Goal: Information Seeking & Learning: Learn about a topic

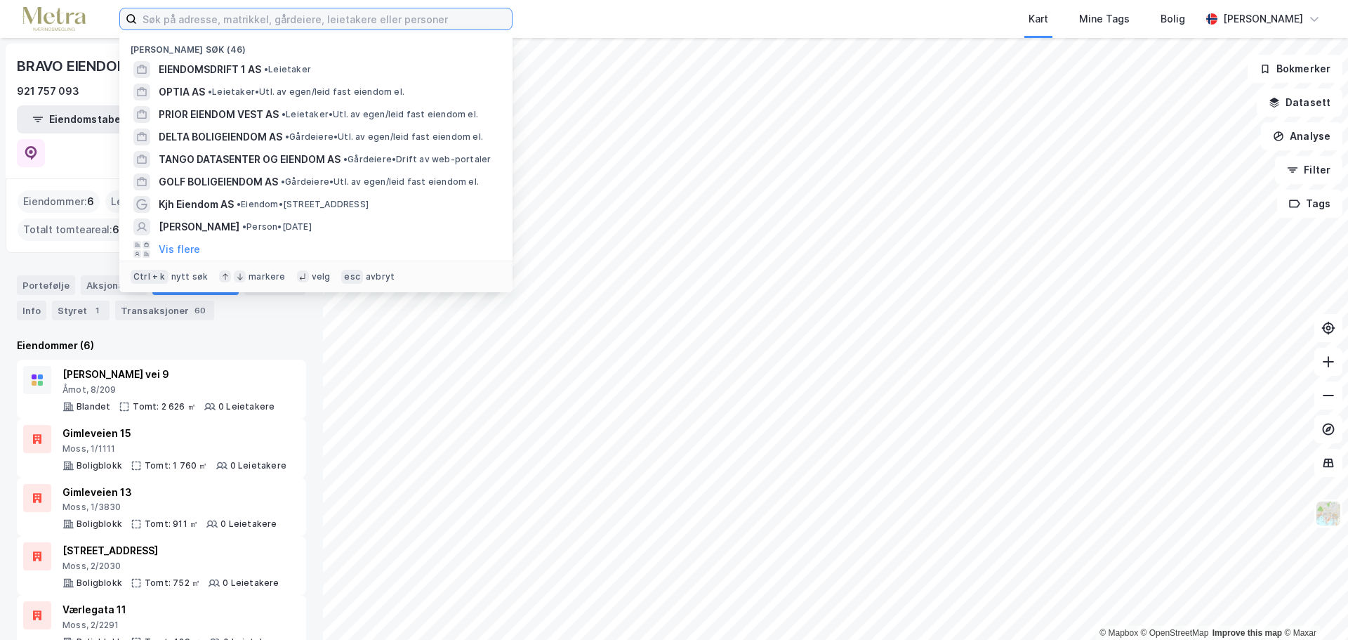
click at [274, 13] on input at bounding box center [324, 18] width 375 height 21
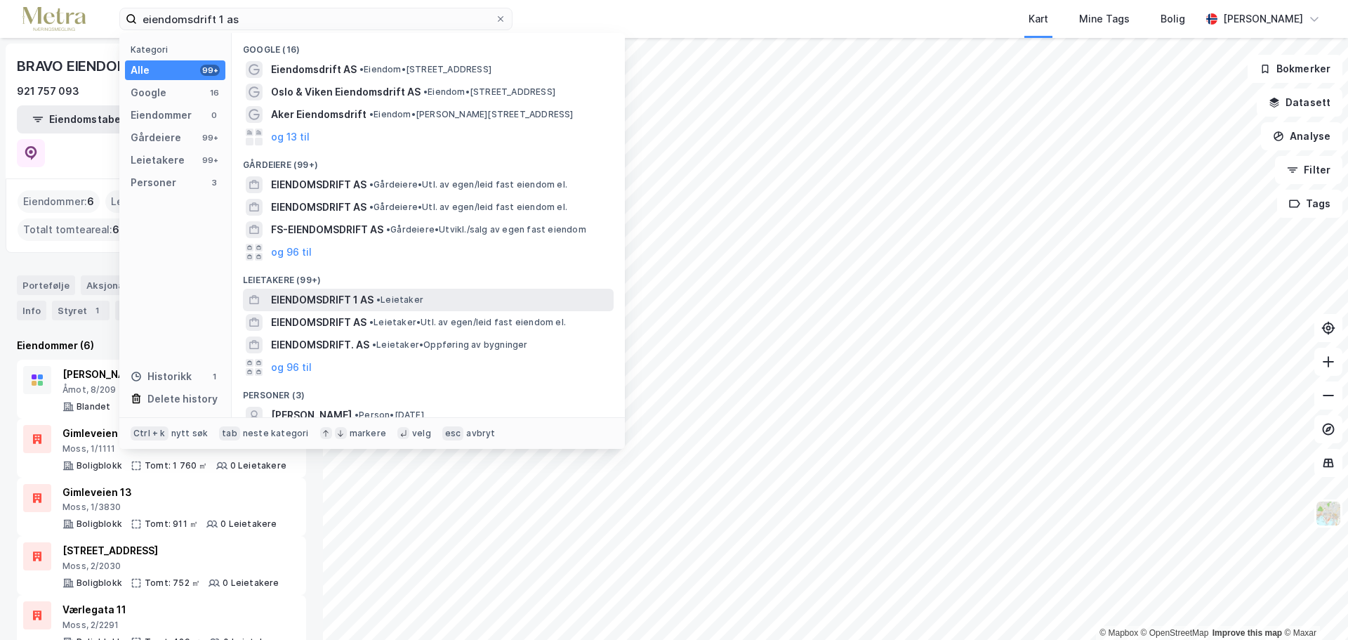
click at [480, 300] on div "EIENDOMSDRIFT 1 AS • Leietaker" at bounding box center [441, 299] width 340 height 17
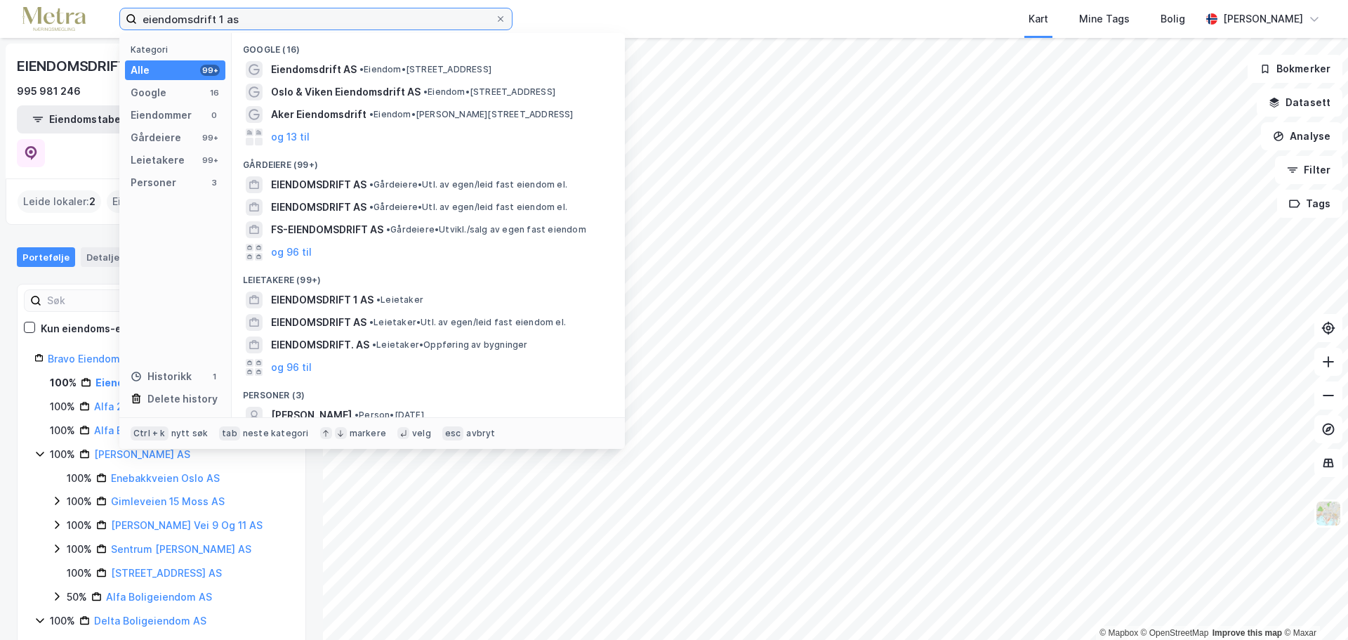
click at [200, 18] on input "eiendomsdrift 1 as" at bounding box center [316, 18] width 358 height 21
paste input "[PERSON_NAME] Invest AS"
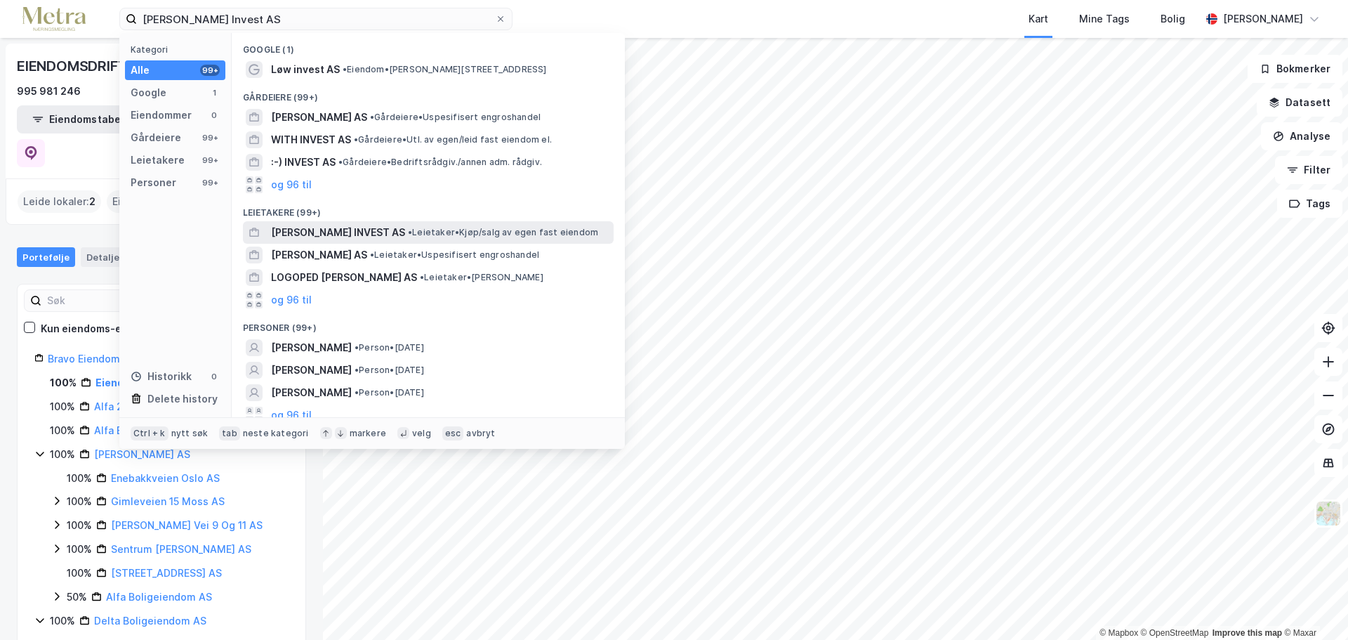
click at [408, 231] on span "• Leietaker • Kjøp/salg av egen fast eiendom" at bounding box center [503, 232] width 190 height 11
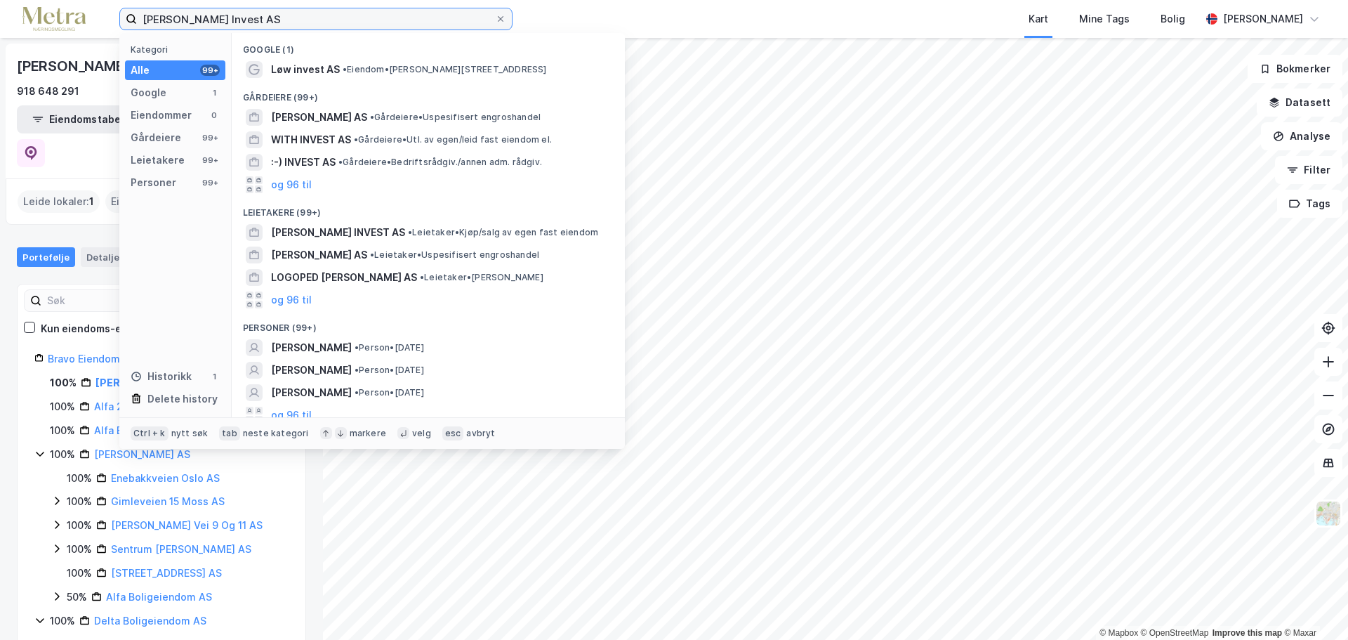
click at [322, 23] on input "[PERSON_NAME] Invest AS" at bounding box center [316, 18] width 358 height 21
paste input "Alfa 2"
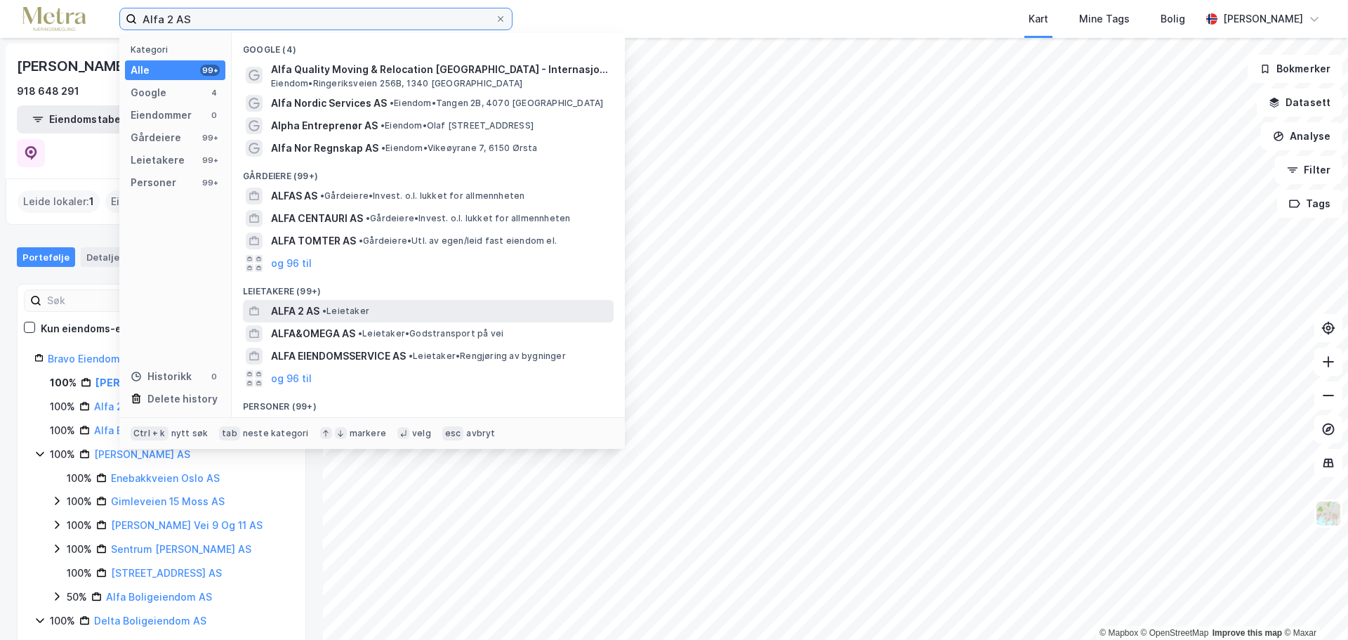
type input "Alfa 2 AS"
click at [465, 310] on div "ALFA 2 AS • Leietaker" at bounding box center [441, 311] width 340 height 17
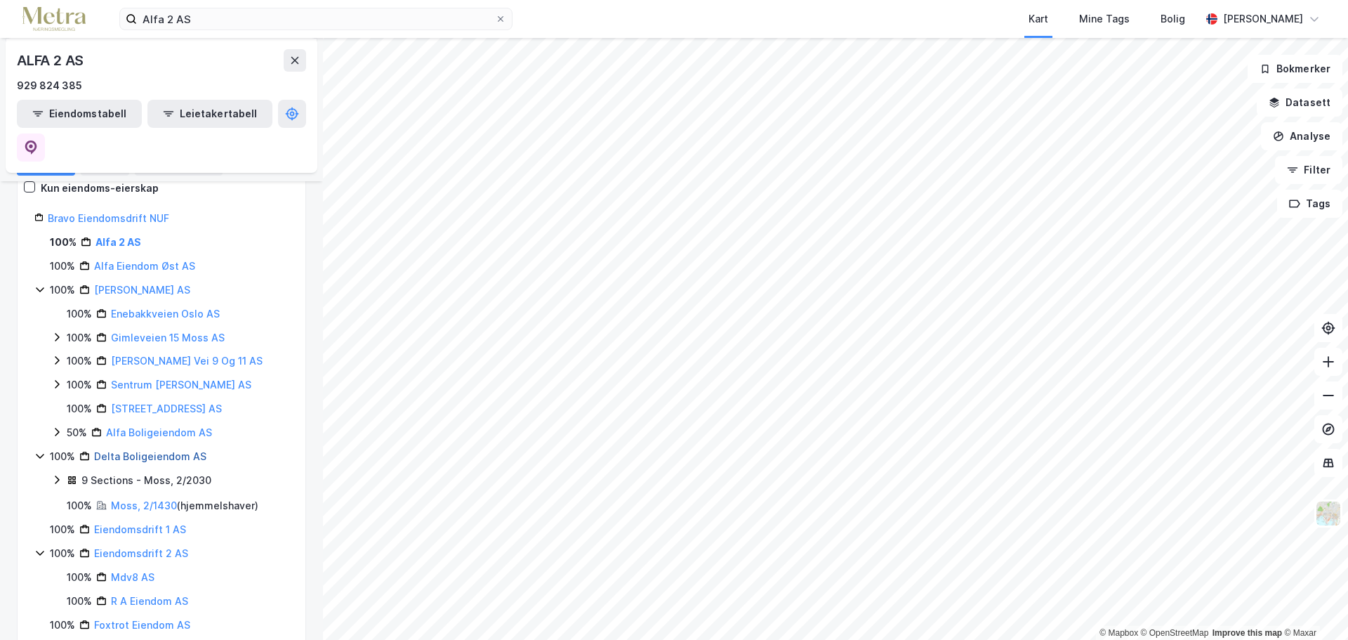
scroll to position [351, 0]
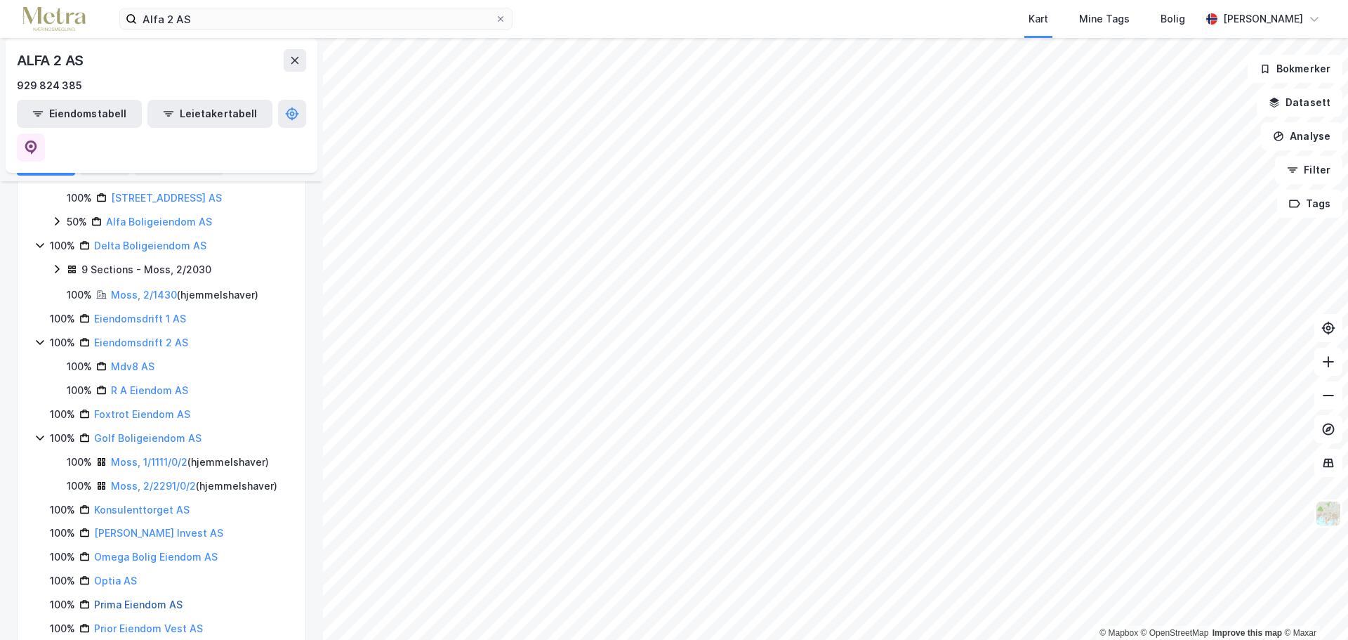
click at [171, 598] on link "Prima Eiendom AS" at bounding box center [138, 604] width 88 height 12
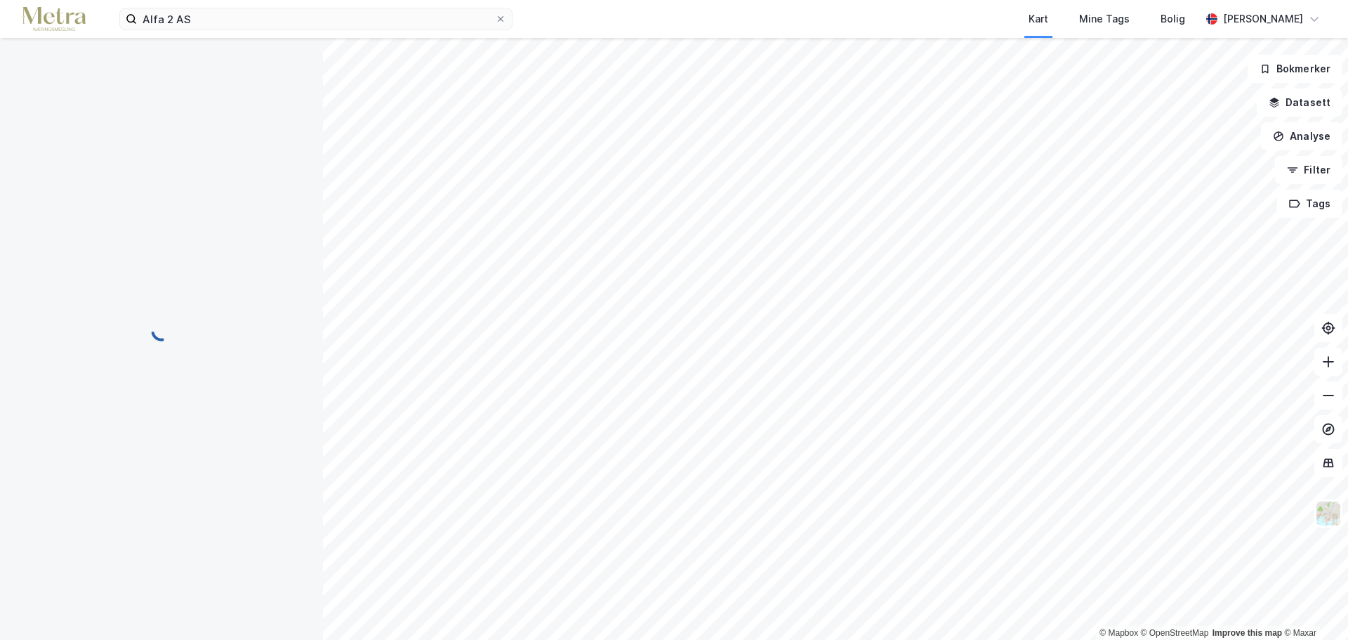
scroll to position [0, 0]
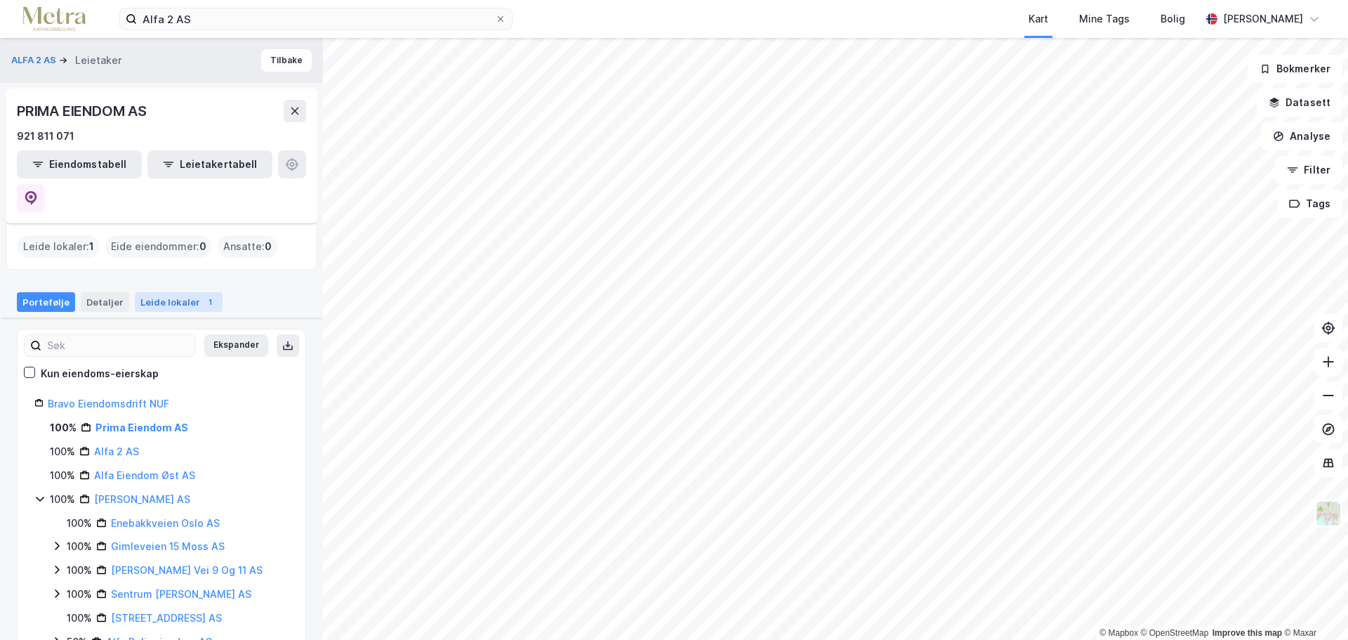
click at [203, 295] on div "1" at bounding box center [210, 302] width 14 height 14
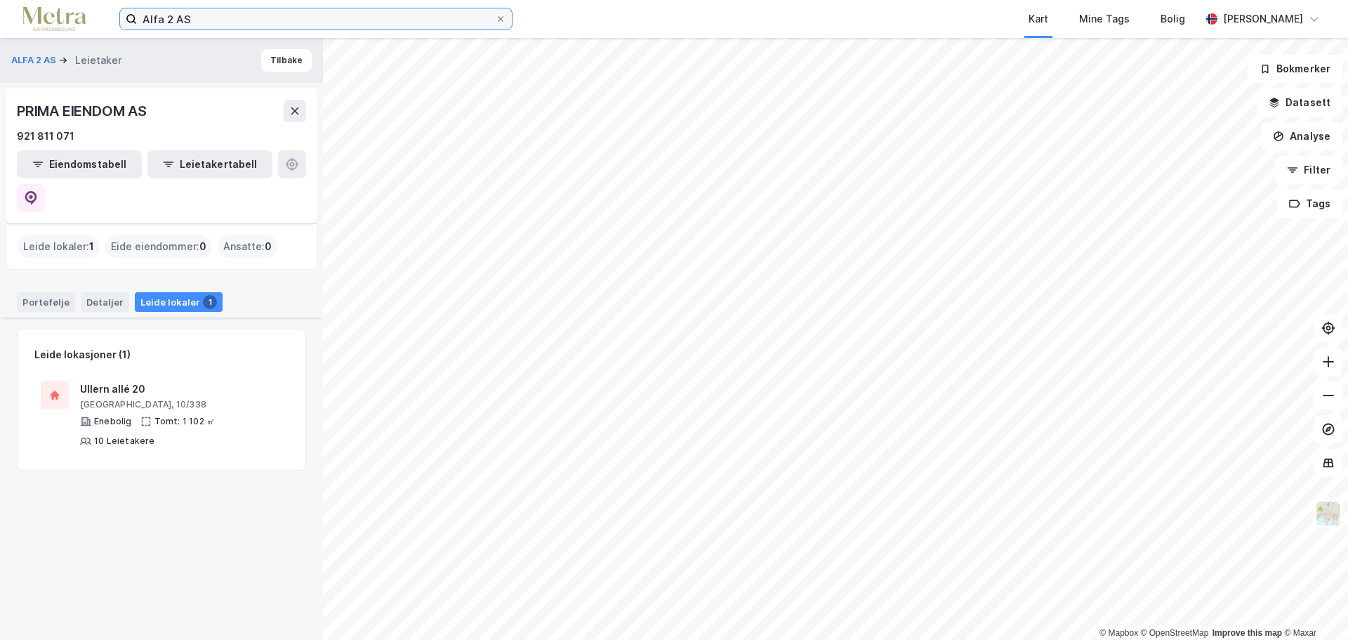
click at [268, 15] on input "Alfa 2 AS" at bounding box center [316, 18] width 358 height 21
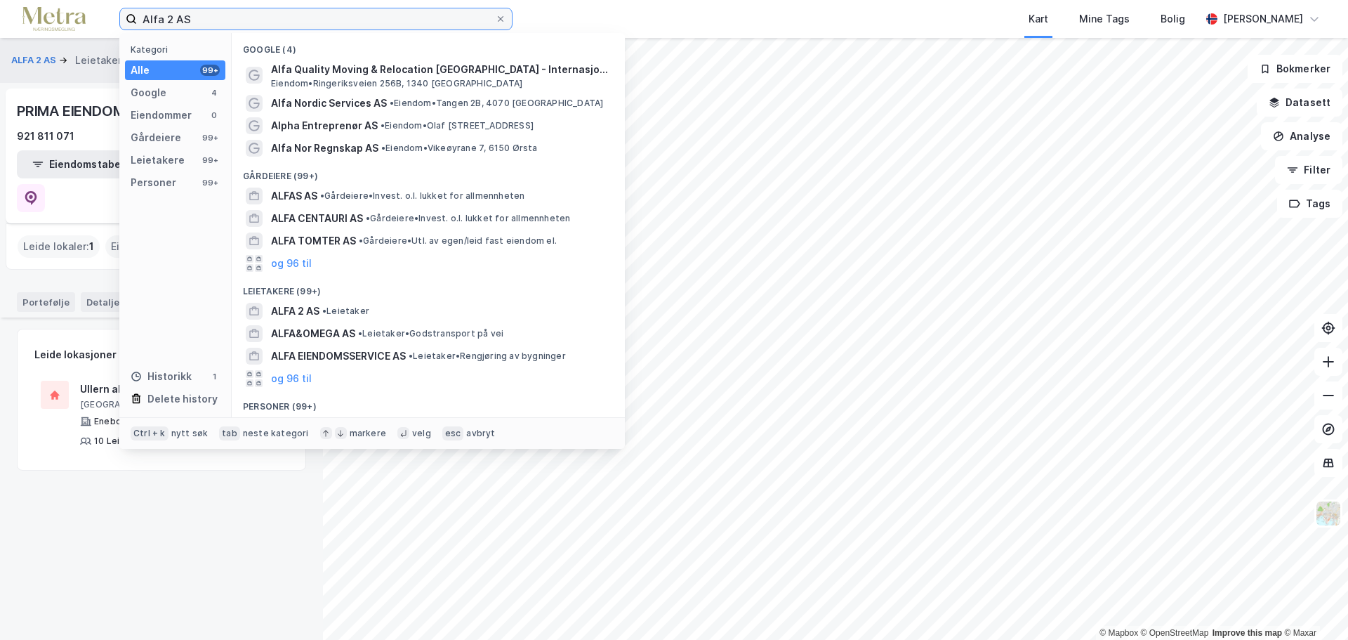
click at [268, 15] on input "Alfa 2 AS" at bounding box center [316, 18] width 358 height 21
